Goal: Find specific page/section: Find specific page/section

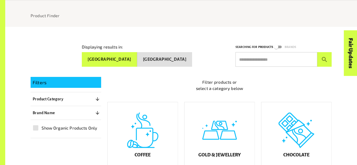
scroll to position [59, 0]
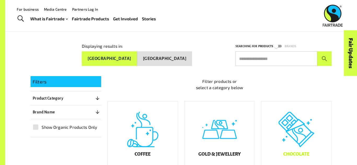
click at [301, 132] on div "Chocolate" at bounding box center [296, 137] width 70 height 70
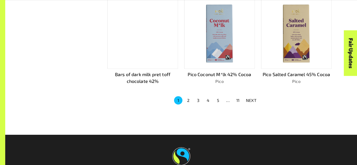
scroll to position [368, 0]
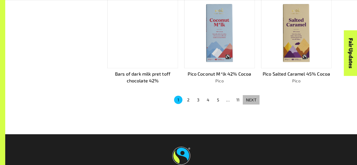
click at [253, 99] on p "NEXT" at bounding box center [251, 100] width 10 height 6
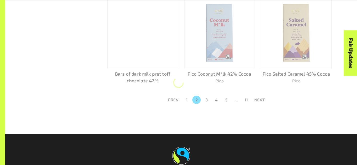
click at [253, 99] on button "NEXT" at bounding box center [259, 99] width 17 height 9
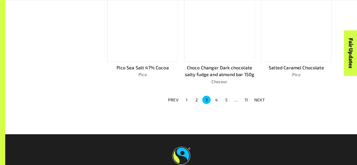
click at [251, 99] on button "NEXT" at bounding box center [259, 99] width 17 height 9
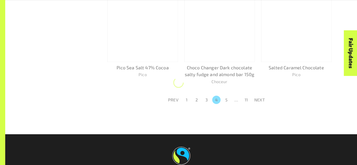
click at [244, 98] on button "11" at bounding box center [246, 100] width 8 height 8
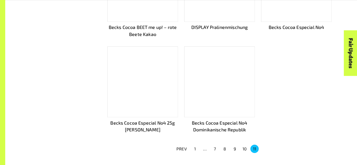
scroll to position [326, 0]
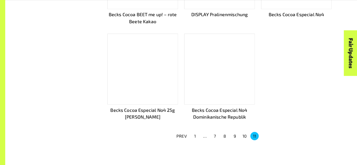
click at [243, 136] on button "10" at bounding box center [244, 136] width 8 height 8
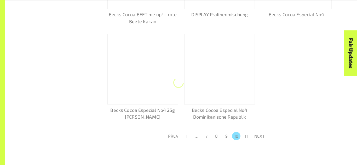
scroll to position [331, 0]
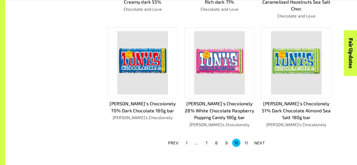
click at [226, 139] on button "9" at bounding box center [226, 143] width 8 height 8
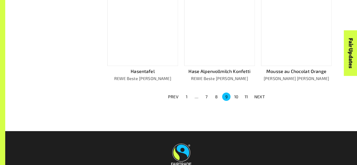
scroll to position [369, 0]
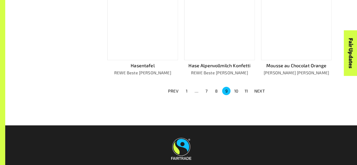
click at [187, 91] on button "1" at bounding box center [186, 91] width 8 height 8
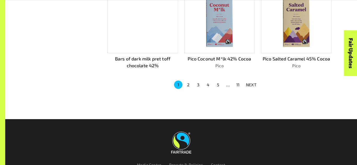
scroll to position [384, 0]
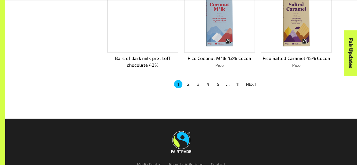
click at [189, 85] on button "2" at bounding box center [188, 84] width 8 height 8
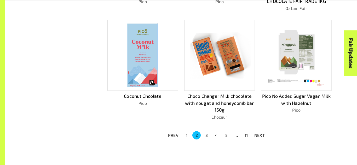
scroll to position [340, 0]
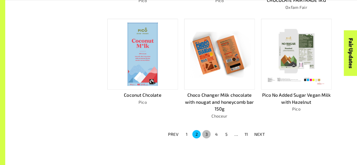
click at [205, 132] on button "3" at bounding box center [206, 134] width 8 height 8
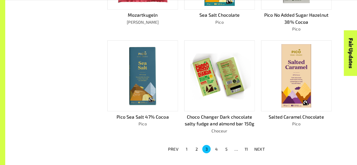
scroll to position [336, 0]
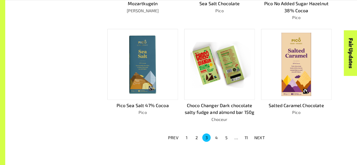
click at [215, 136] on button "4" at bounding box center [216, 138] width 8 height 8
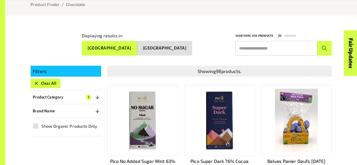
scroll to position [423, 0]
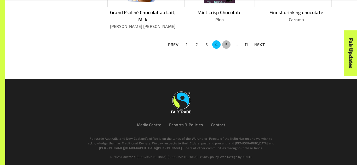
click at [224, 42] on button "5" at bounding box center [226, 44] width 8 height 8
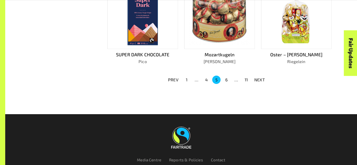
scroll to position [404, 0]
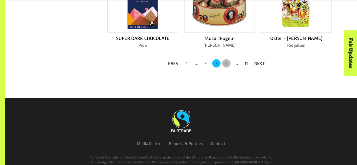
click at [223, 59] on button "6" at bounding box center [226, 63] width 8 height 8
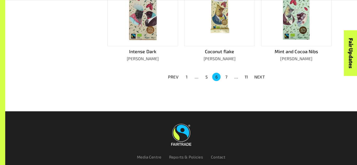
scroll to position [388, 0]
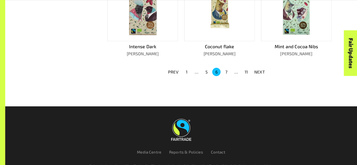
click at [227, 68] on button "7" at bounding box center [226, 72] width 8 height 8
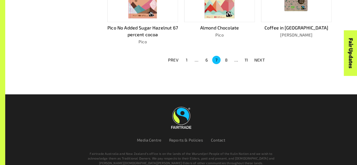
scroll to position [416, 0]
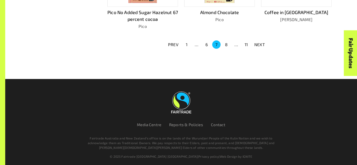
click at [227, 44] on button "8" at bounding box center [226, 44] width 8 height 8
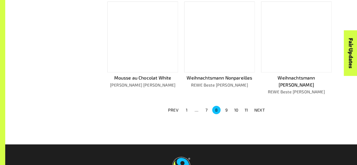
scroll to position [355, 0]
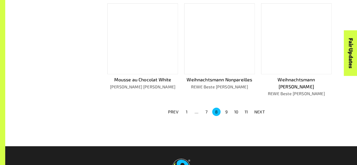
click at [226, 108] on button "9" at bounding box center [226, 112] width 8 height 8
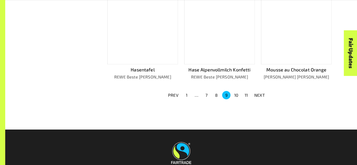
scroll to position [367, 0]
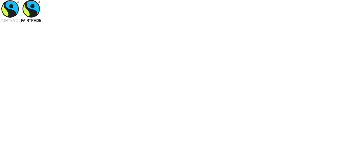
scroll to position [158, 0]
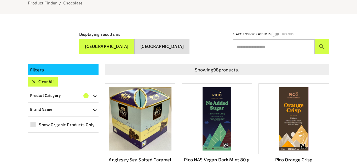
scroll to position [415, 0]
